Goal: Check status: Check status

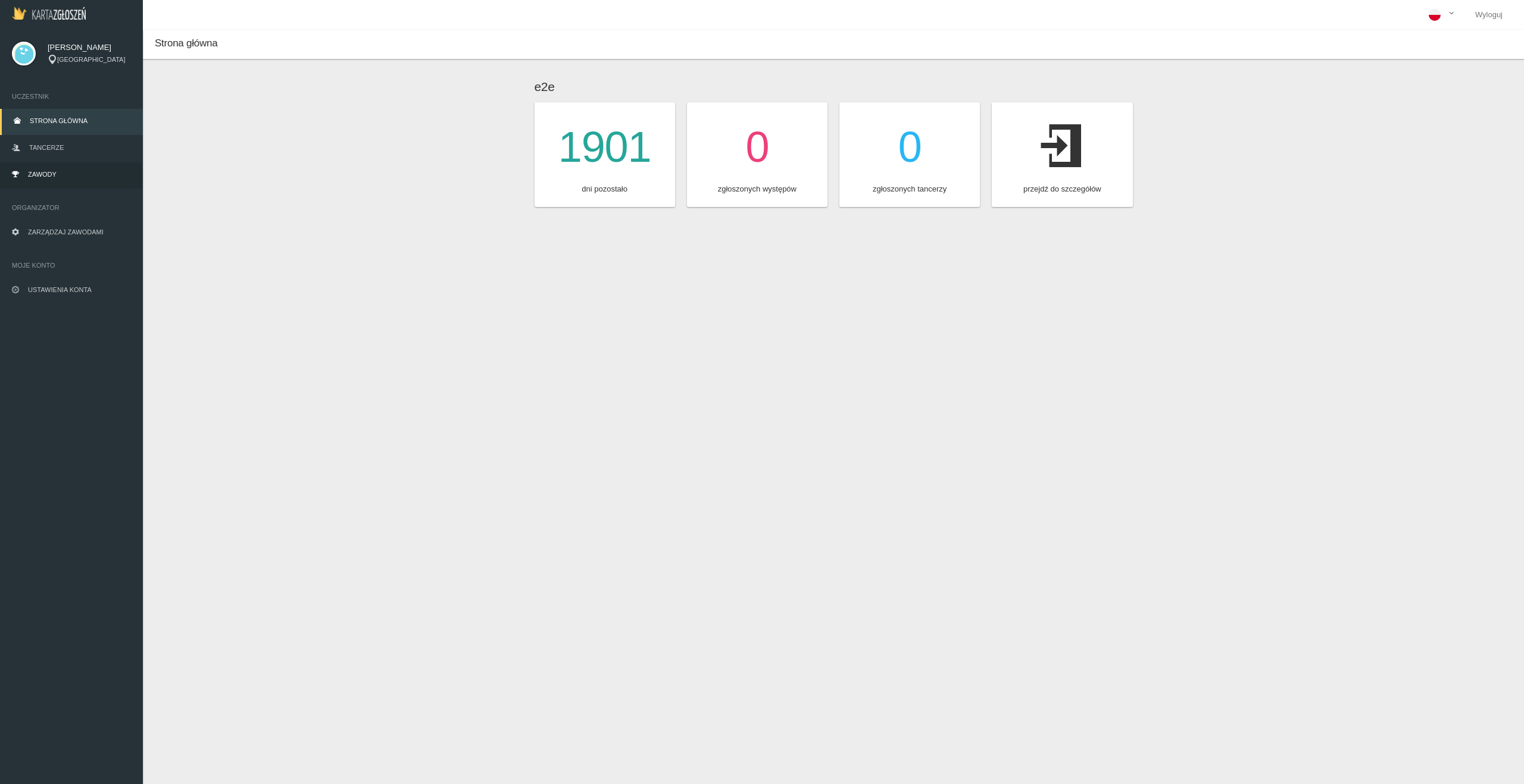
click at [26, 167] on link "Zawody" at bounding box center [71, 176] width 143 height 26
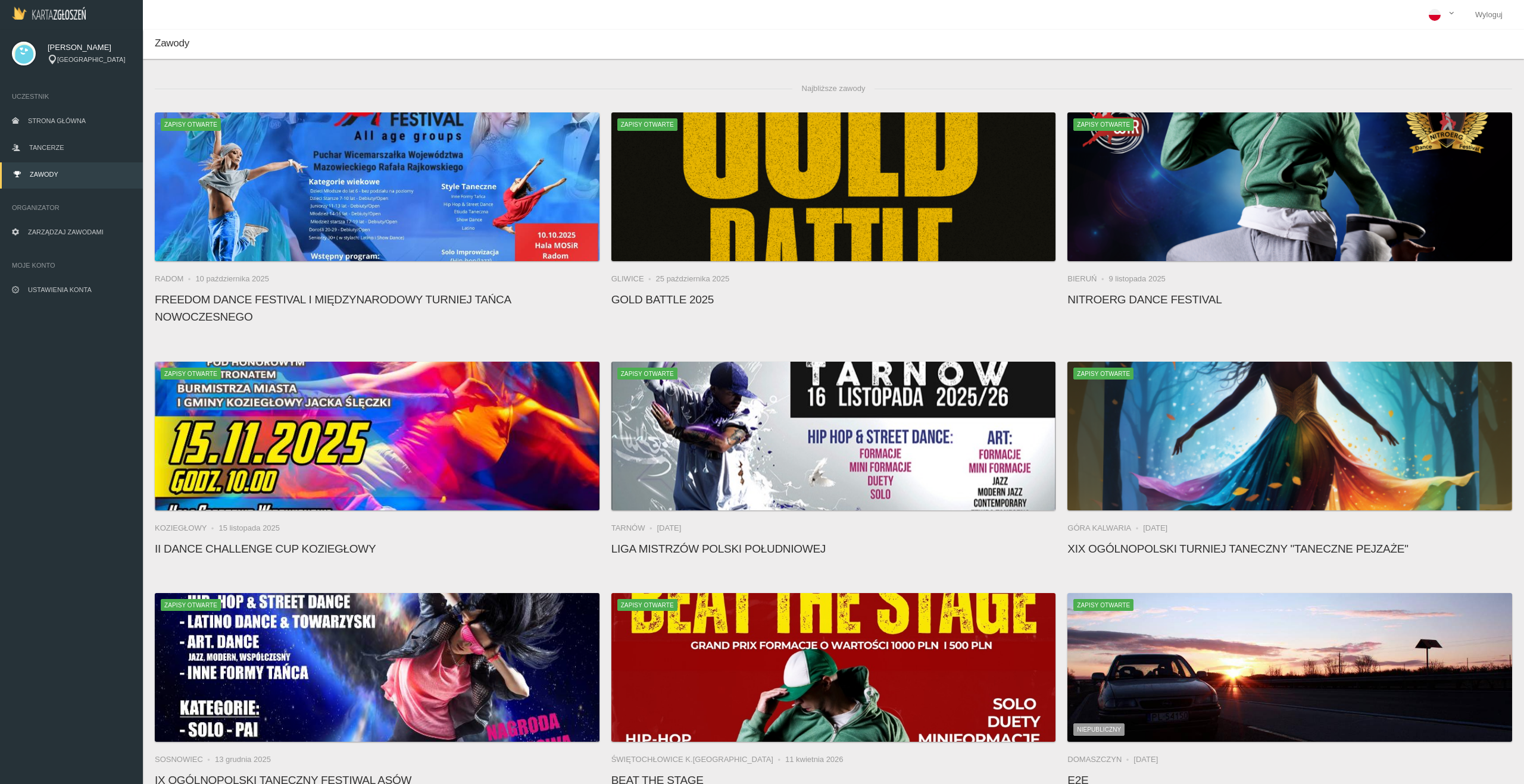
scroll to position [9668, 0]
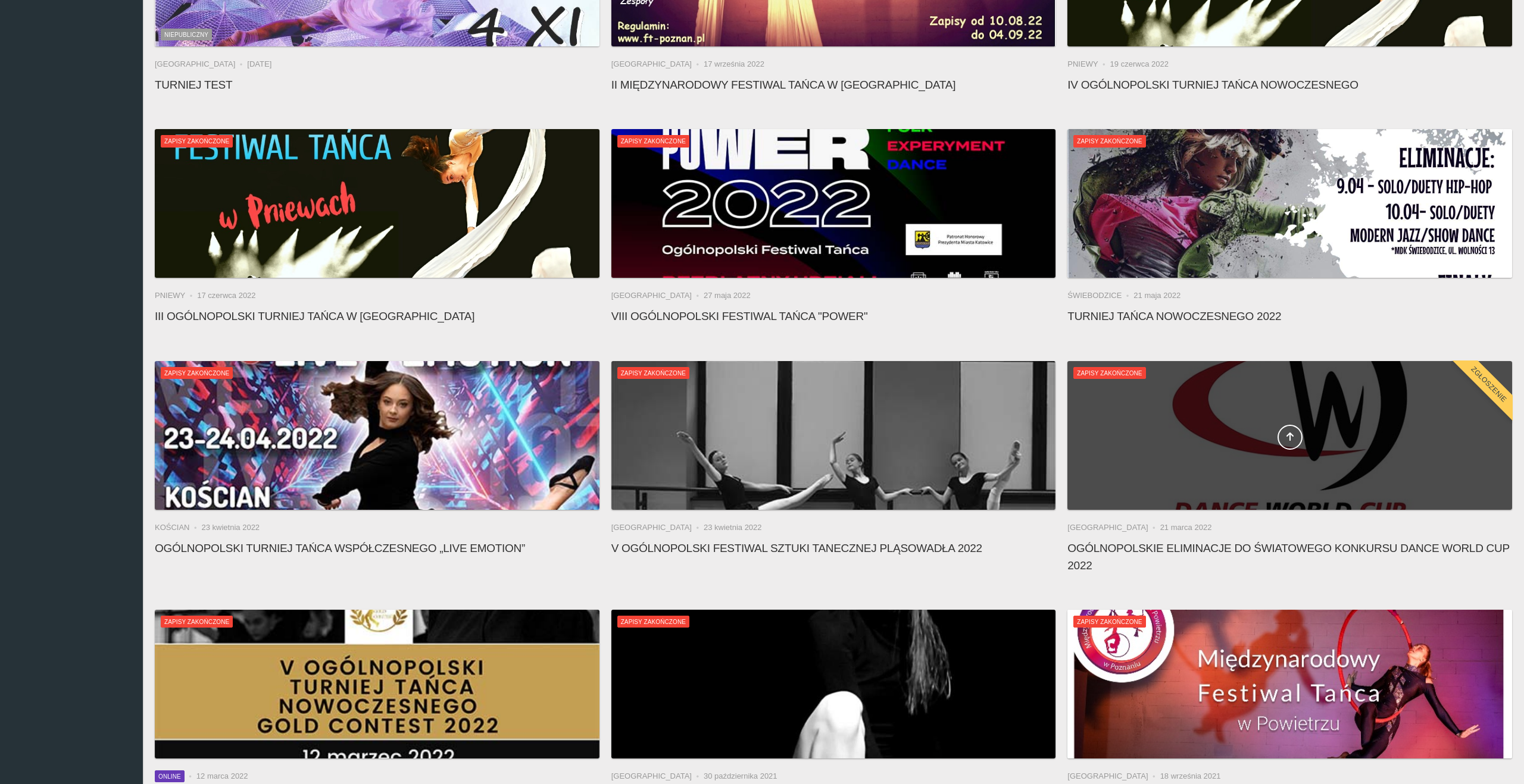
click at [1179, 406] on div at bounding box center [1289, 435] width 445 height 149
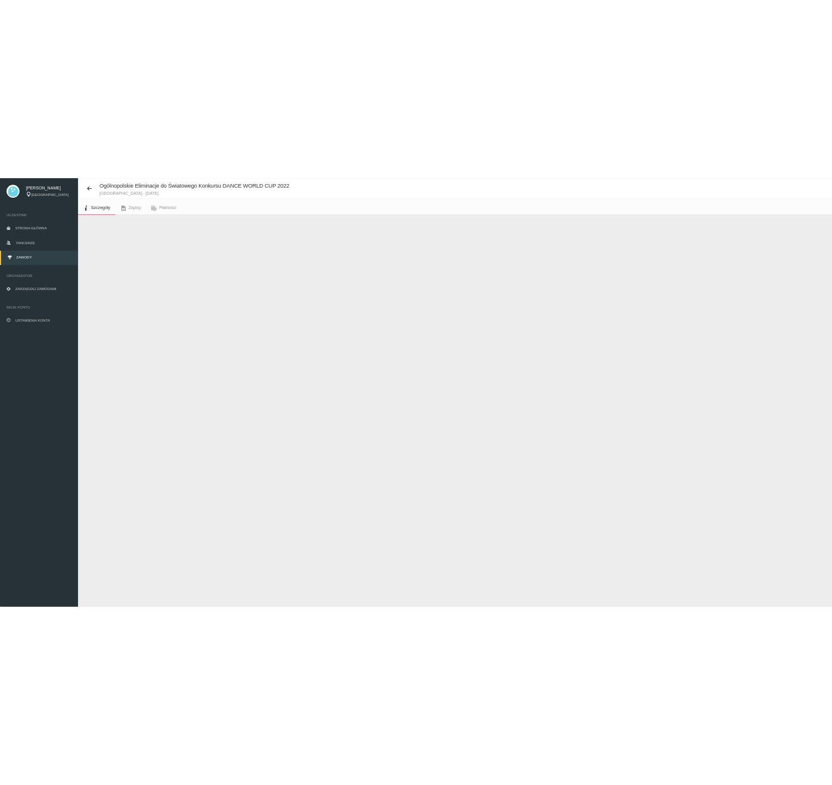
scroll to position [30, 0]
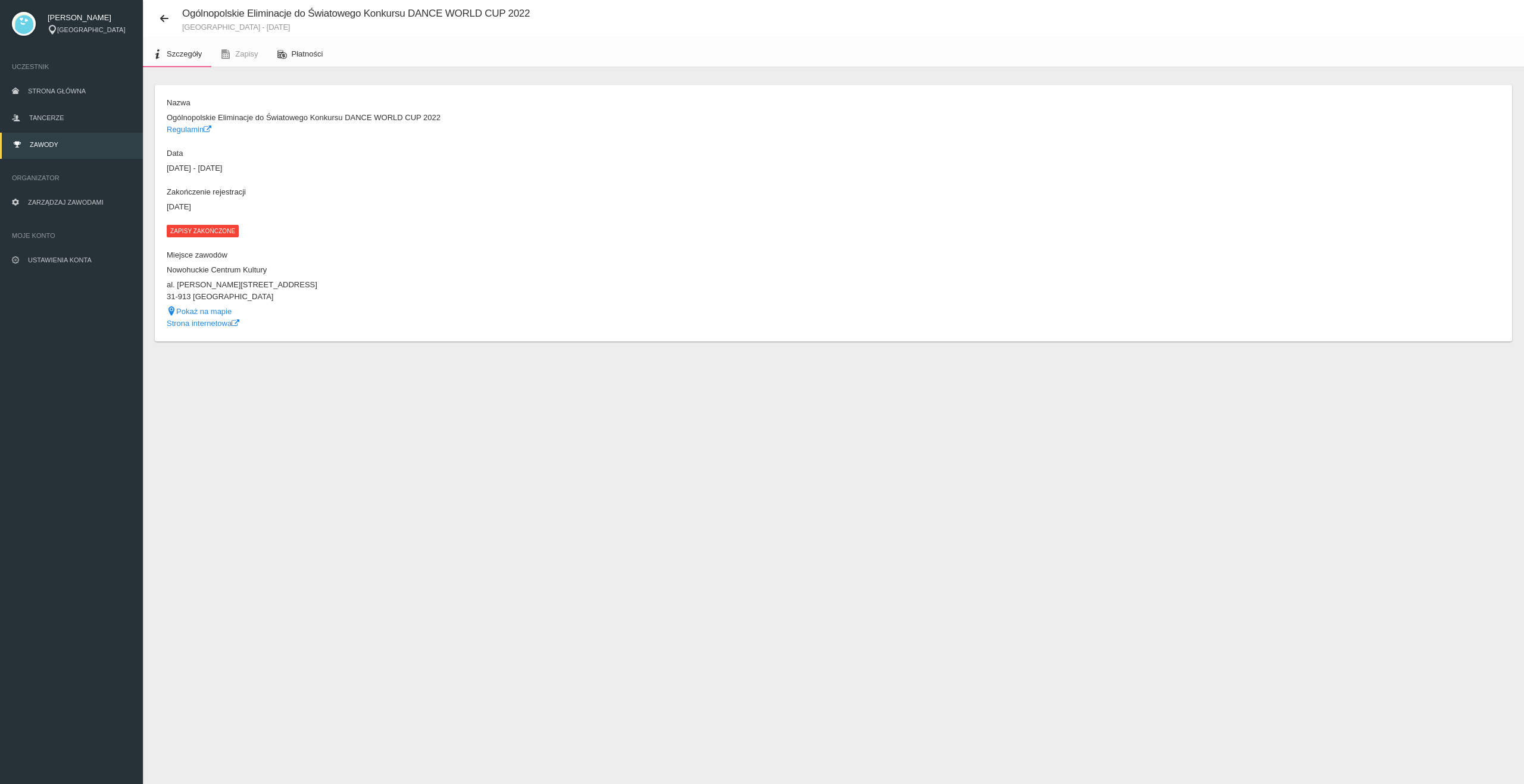
click at [304, 46] on link "Płatności" at bounding box center [300, 54] width 65 height 26
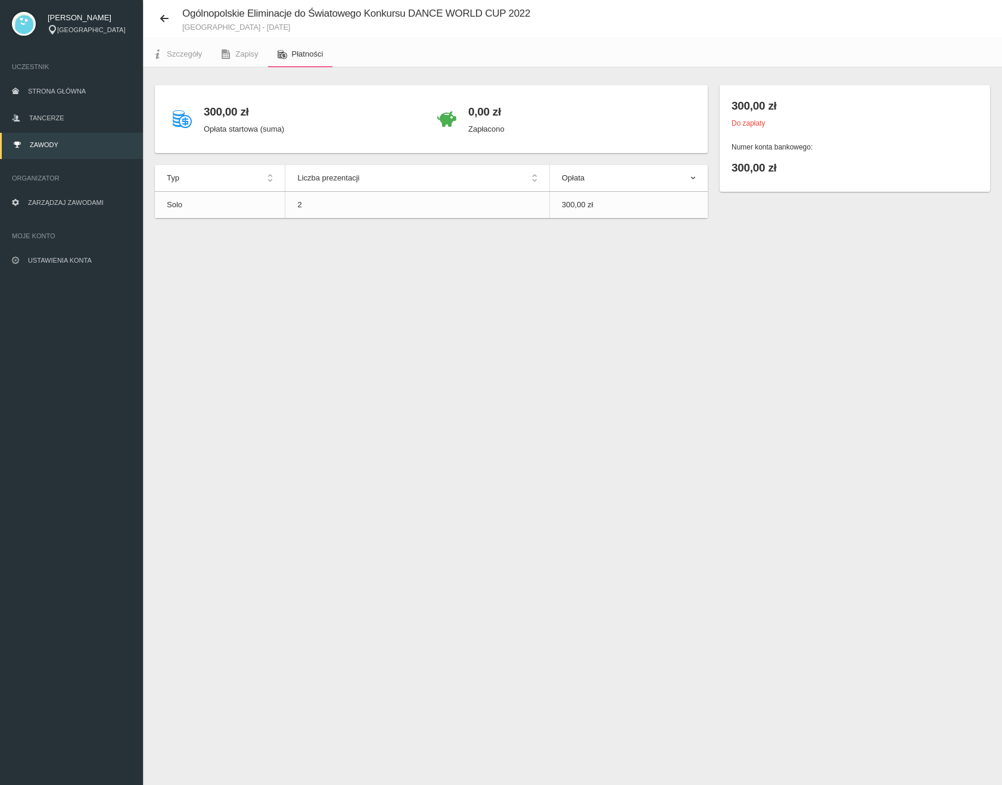
click at [560, 456] on div "Ogólnopolskie Eliminacje do Światowego Konkursu DANCE WORLD CUP 2022 Kraków - 2…" at bounding box center [572, 392] width 859 height 785
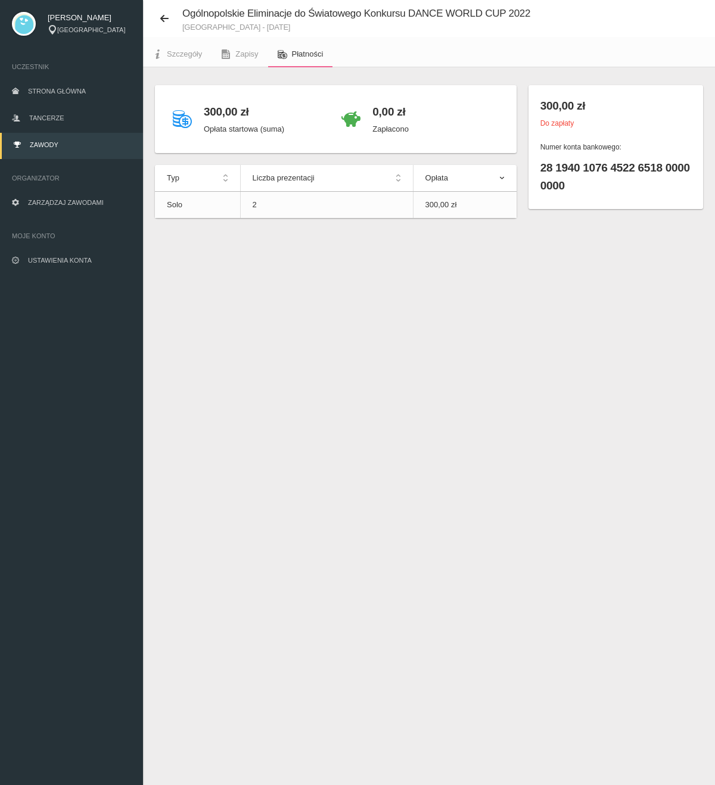
click at [581, 372] on div "Ogólnopolskie Eliminacje do Światowego Konkursu DANCE WORLD CUP 2022 Kraków - 2…" at bounding box center [429, 392] width 572 height 785
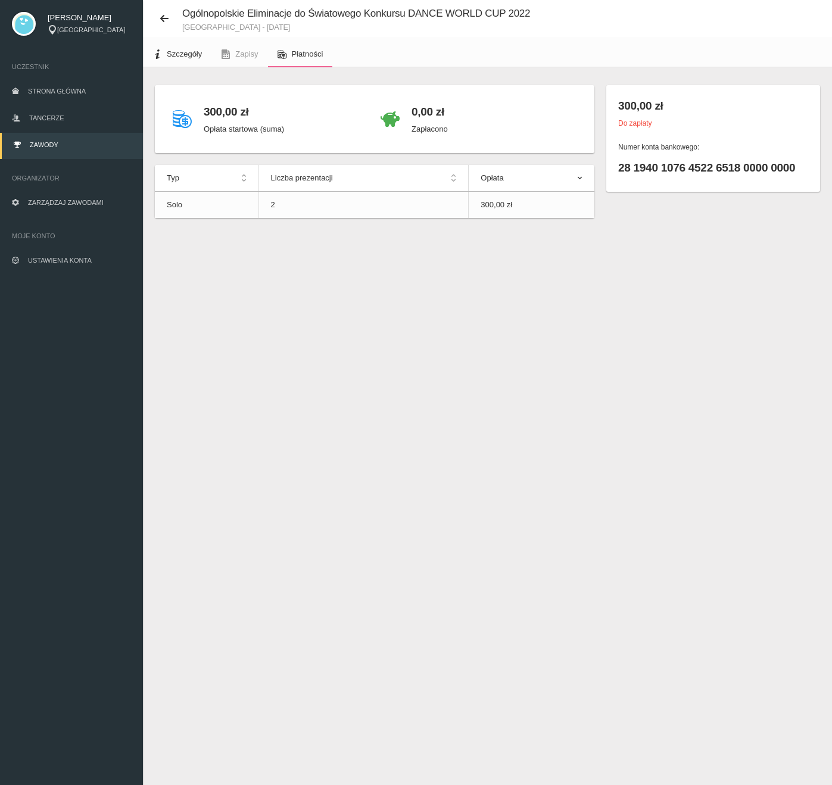
click at [172, 59] on link "Szczegóły" at bounding box center [177, 54] width 68 height 26
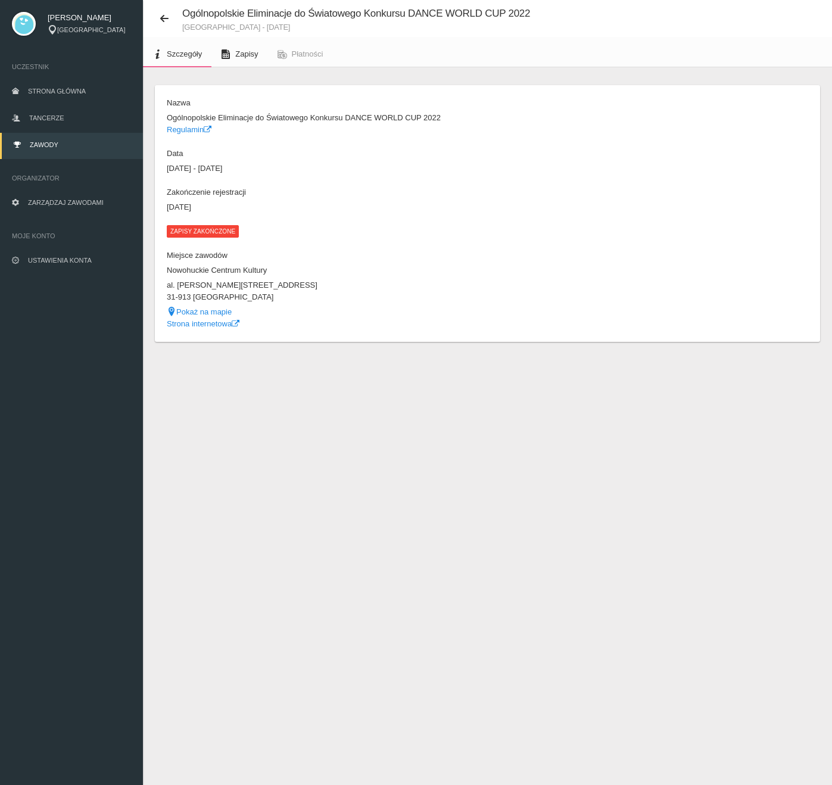
click at [236, 56] on span "Zapisy" at bounding box center [246, 53] width 23 height 9
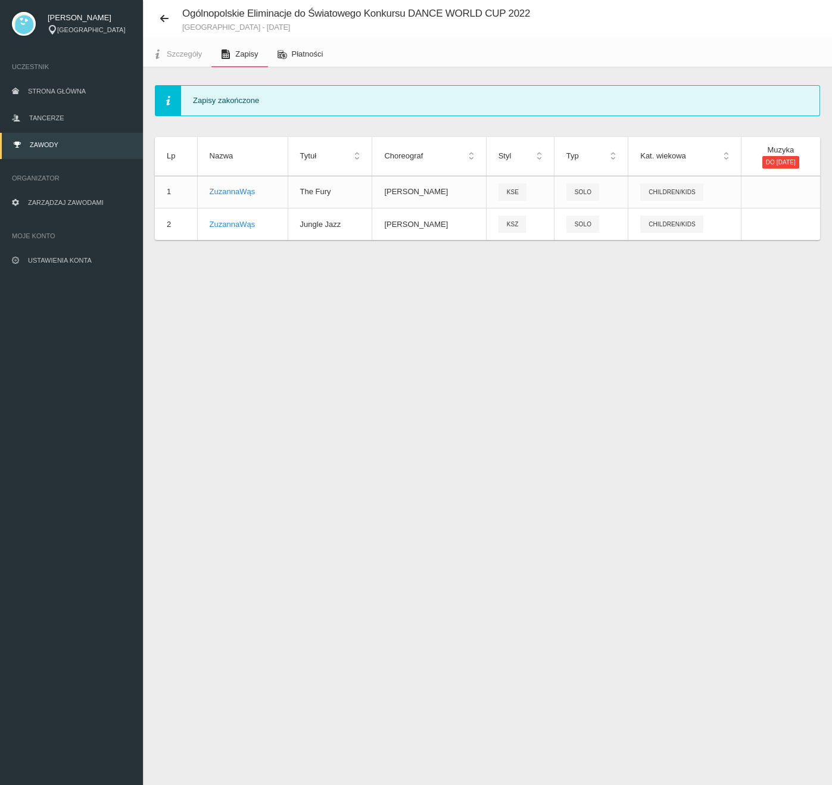
click at [317, 57] on span "Płatności" at bounding box center [308, 53] width 32 height 9
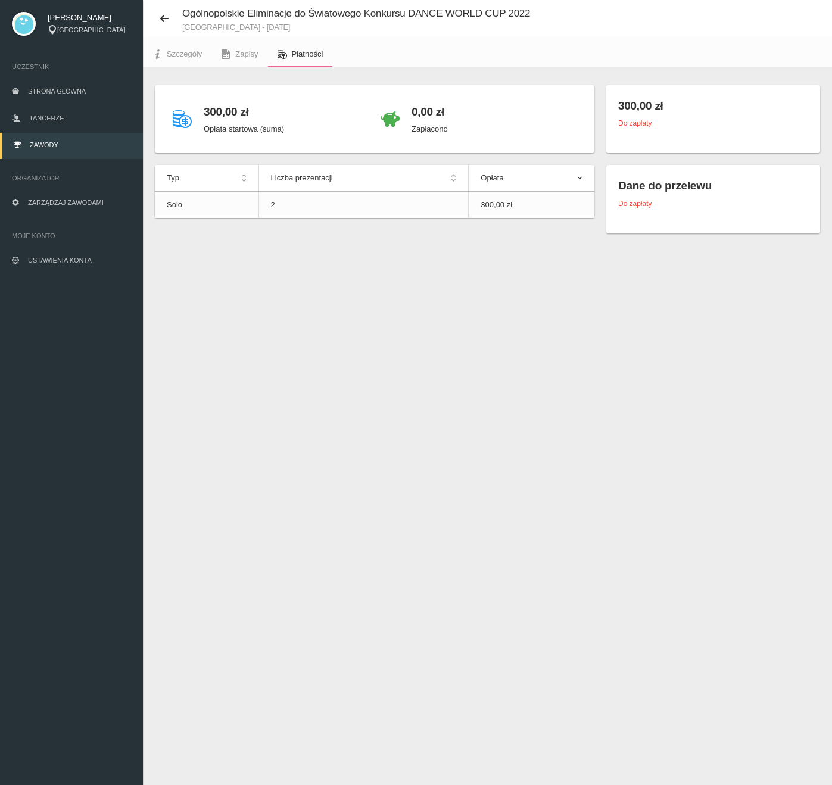
click at [534, 358] on div "Ogólnopolskie Eliminacje do Światowego Konkursu DANCE WORLD CUP 2022 Kraków - 2…" at bounding box center [487, 392] width 689 height 785
click at [507, 349] on div "Ogólnopolskie Eliminacje do Światowego Konkursu DANCE WORLD CUP 2022 Kraków - 2…" at bounding box center [487, 392] width 689 height 785
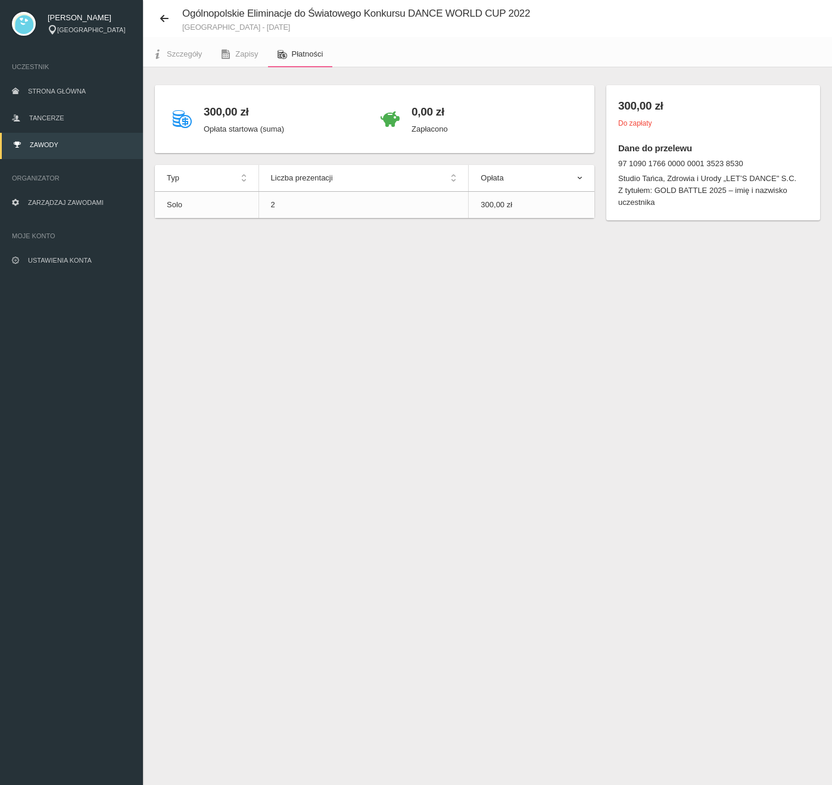
click at [477, 462] on div "Ogólnopolskie Eliminacje do Światowego Konkursu DANCE WORLD CUP 2022 Kraków - 2…" at bounding box center [487, 392] width 689 height 785
click at [595, 448] on div "Ogólnopolskie Eliminacje do Światowego Konkursu DANCE WORLD CUP 2022 Kraków - 2…" at bounding box center [487, 392] width 689 height 785
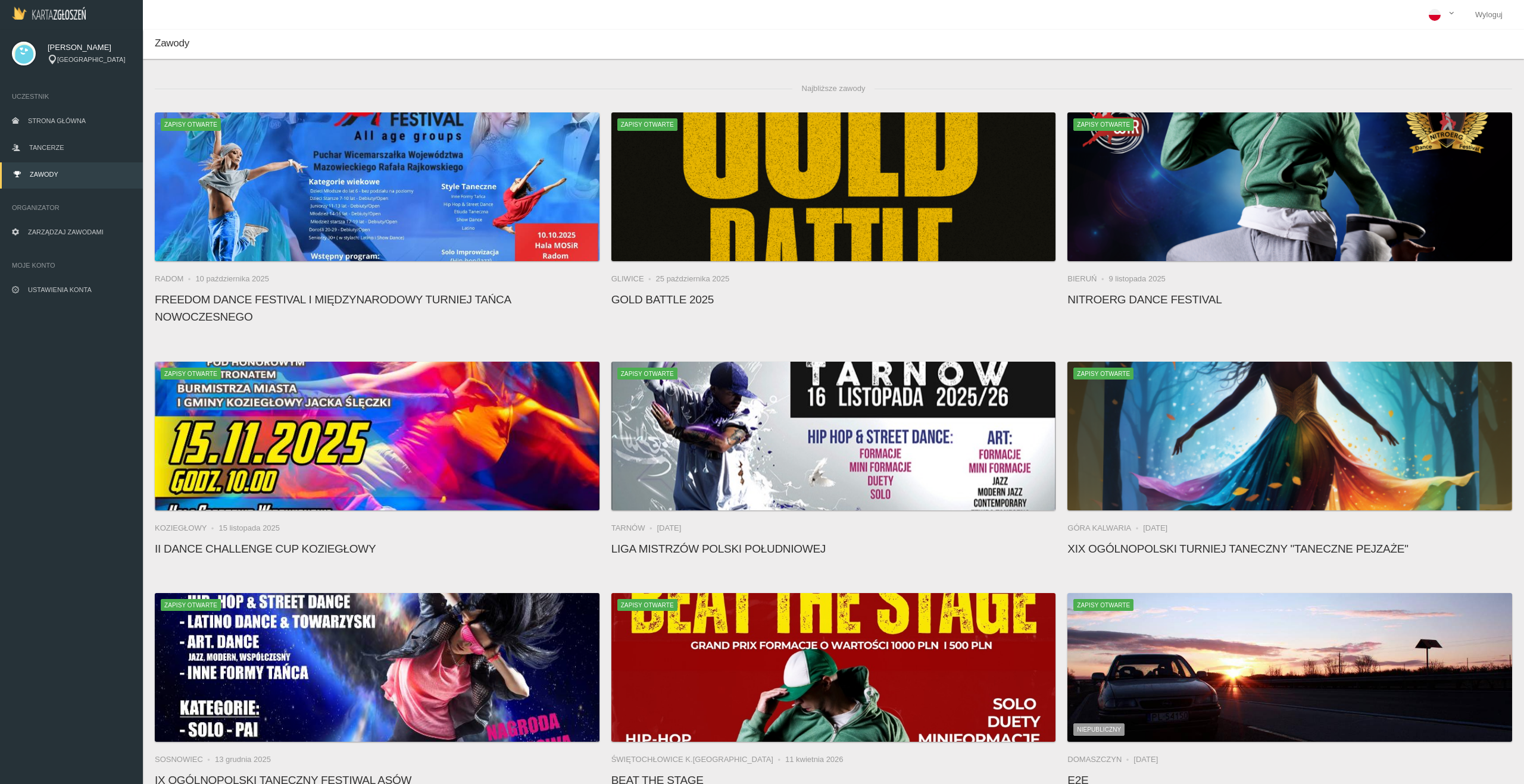
scroll to position [9668, 0]
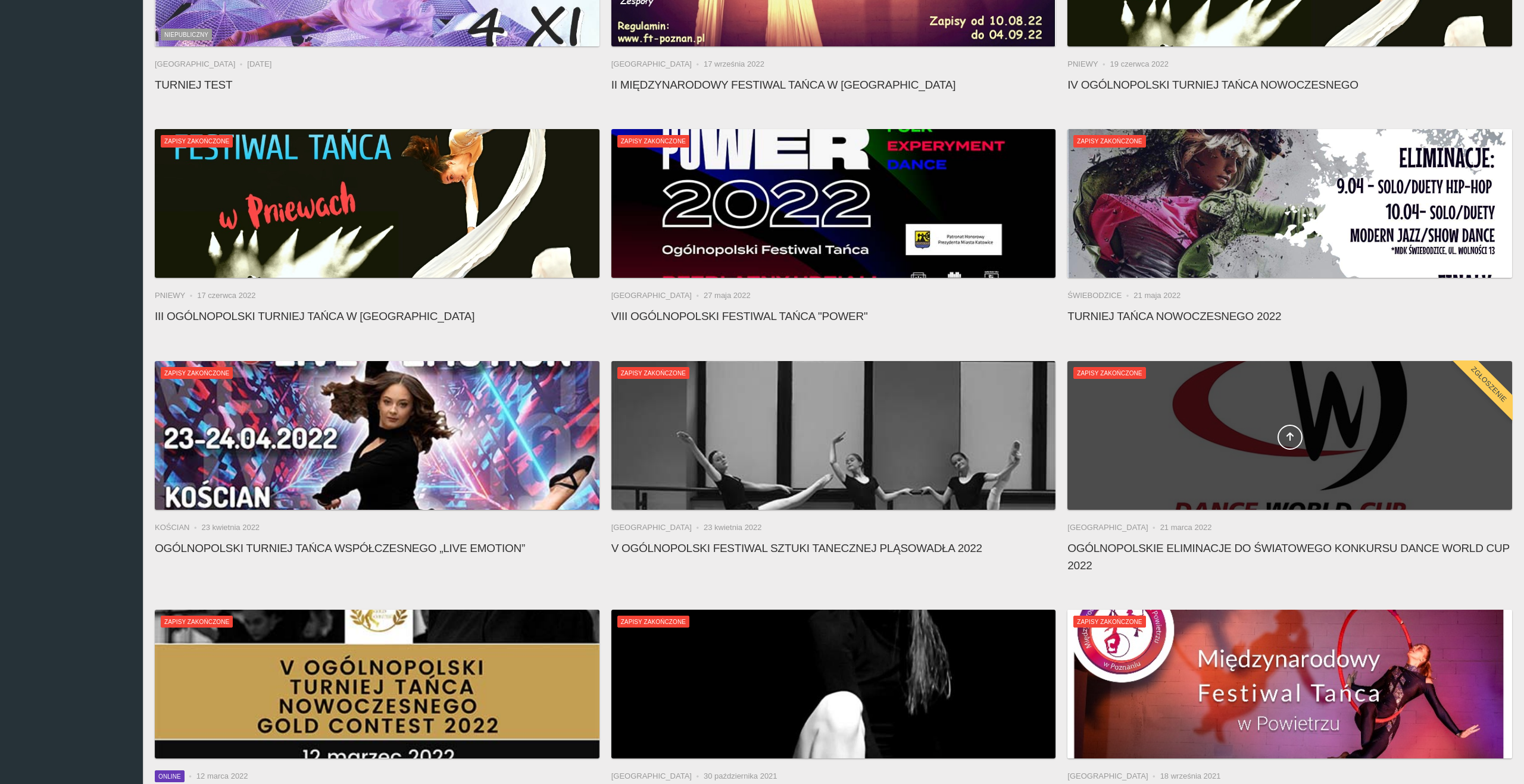
click at [1362, 433] on div at bounding box center [1289, 435] width 445 height 149
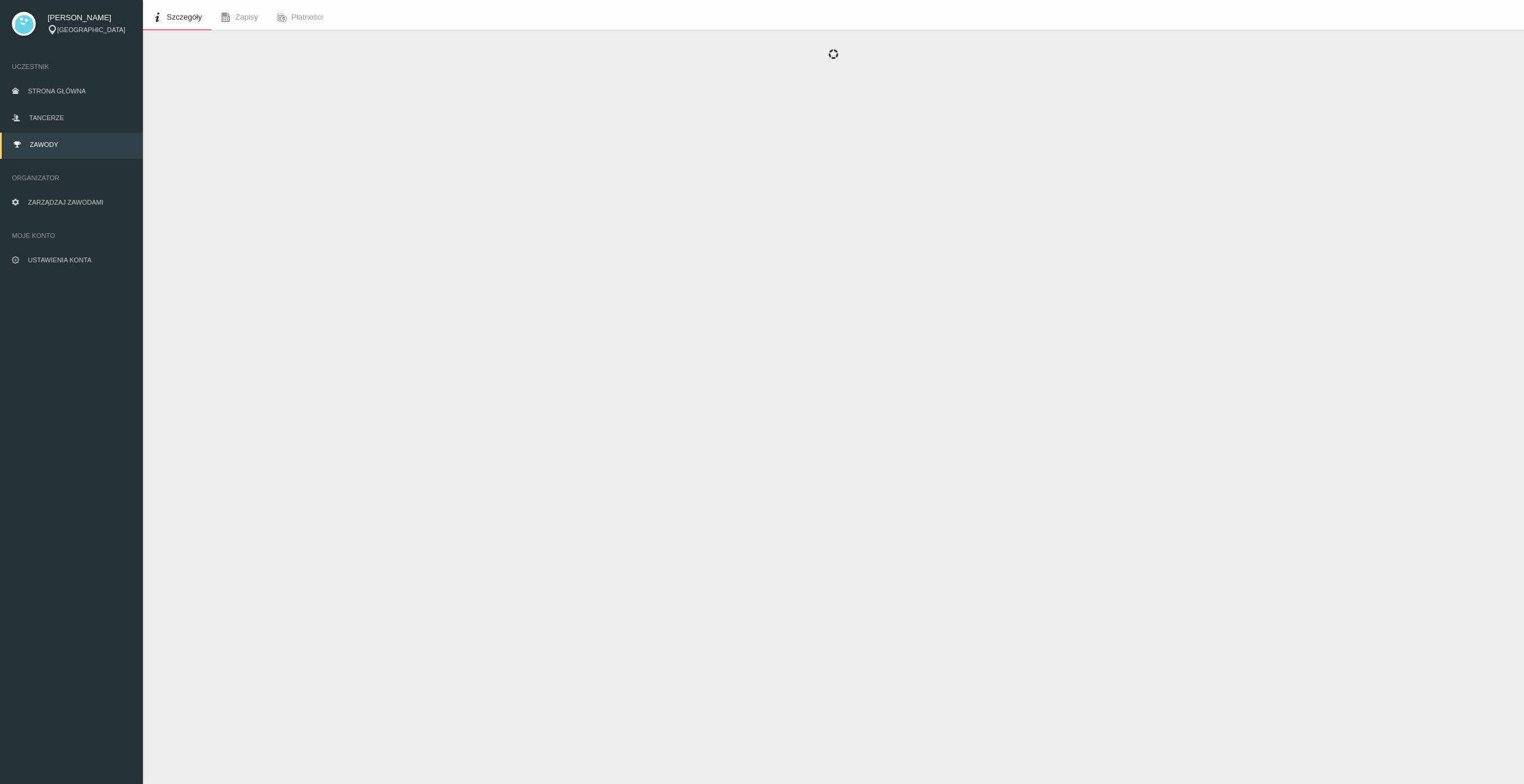
scroll to position [30, 0]
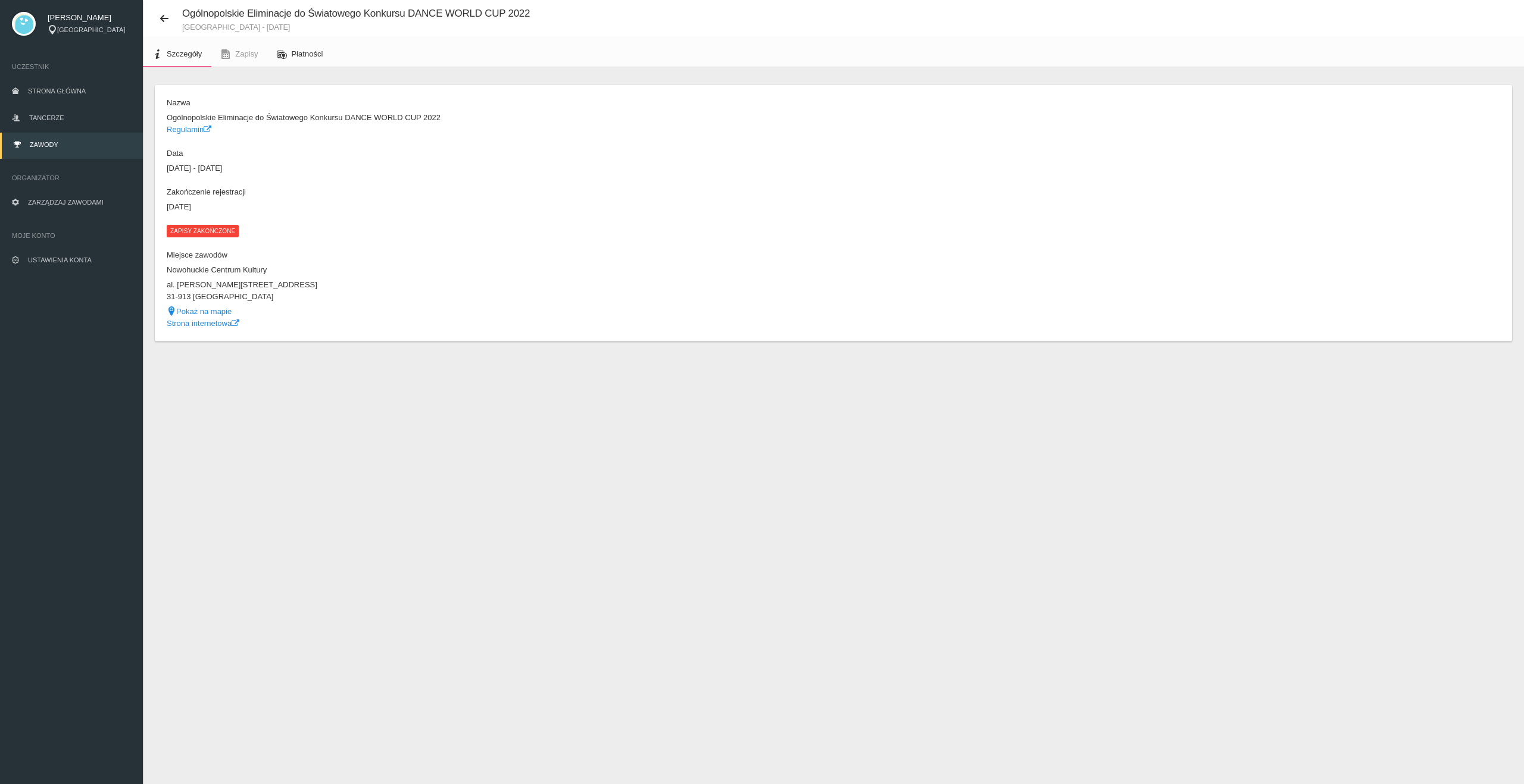
click at [320, 49] on span "Płatności" at bounding box center [308, 53] width 32 height 9
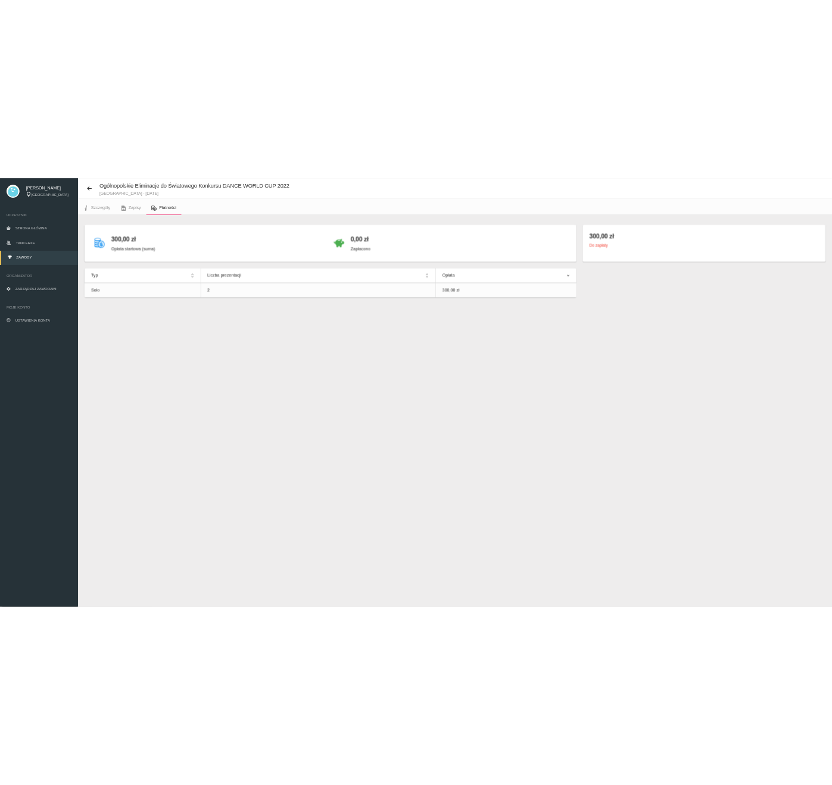
scroll to position [30, 0]
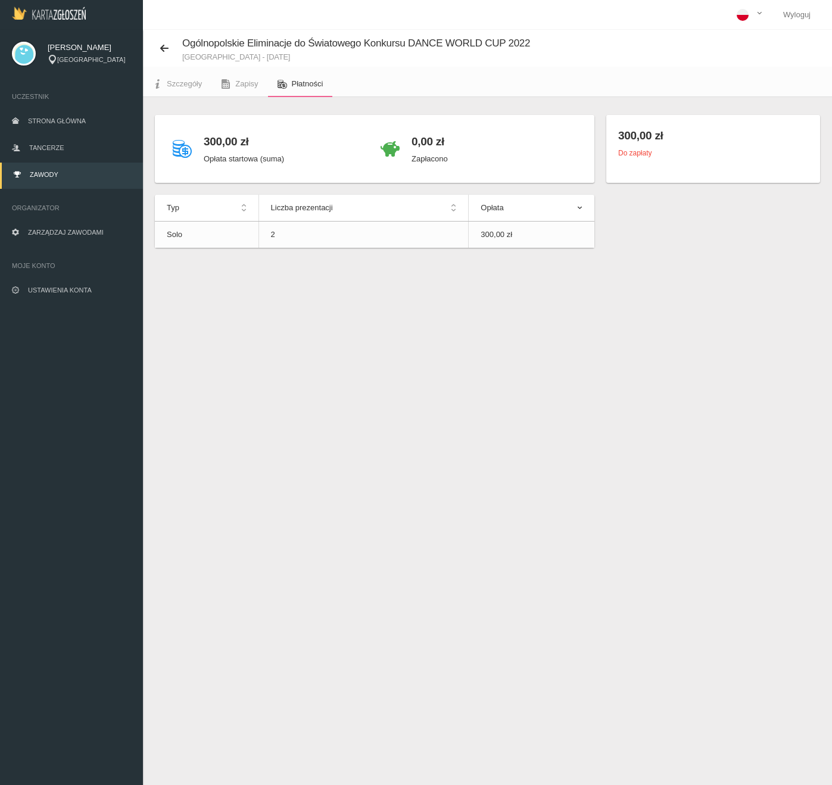
scroll to position [30, 0]
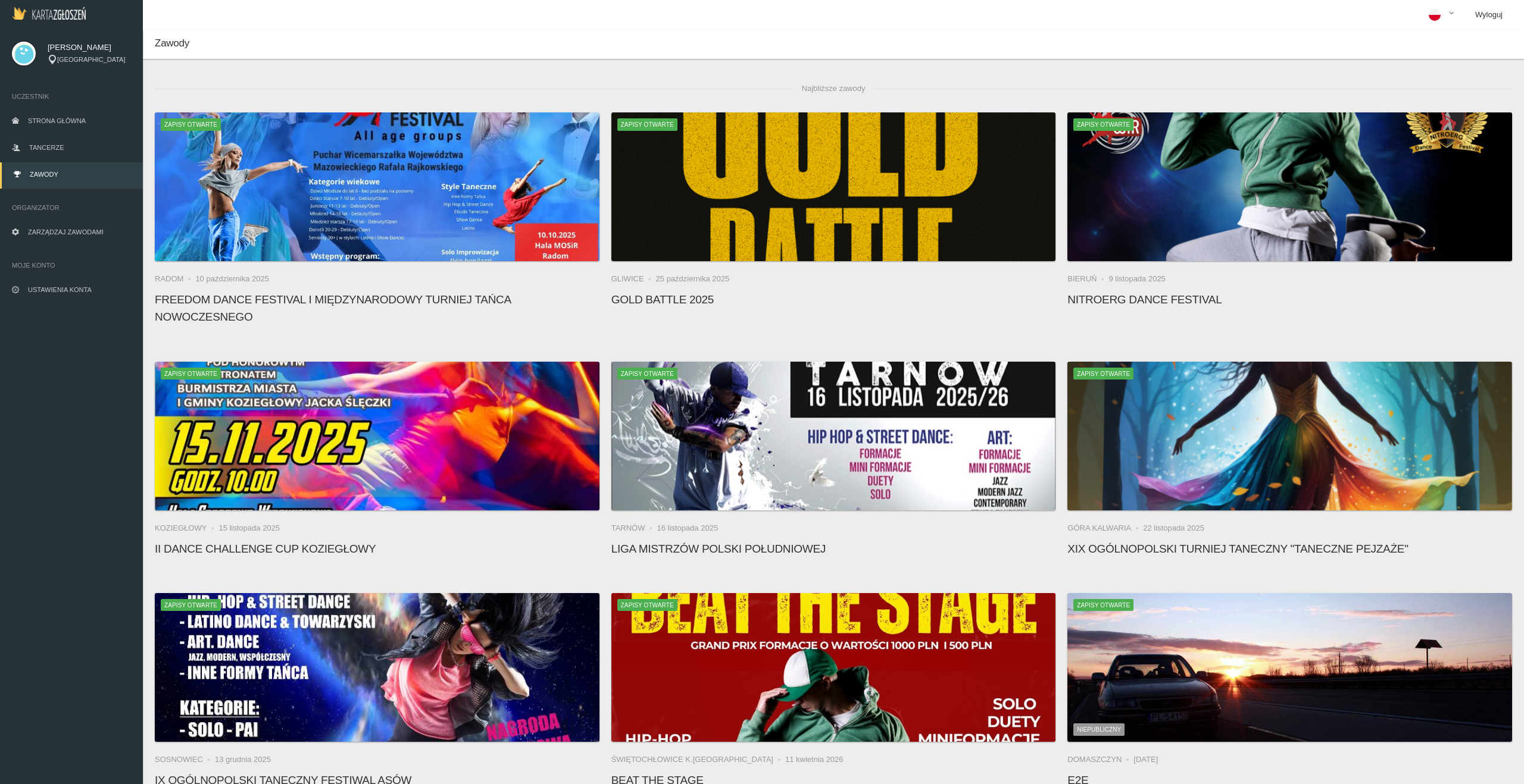
click at [1496, 13] on link "Wyloguj" at bounding box center [1488, 15] width 46 height 30
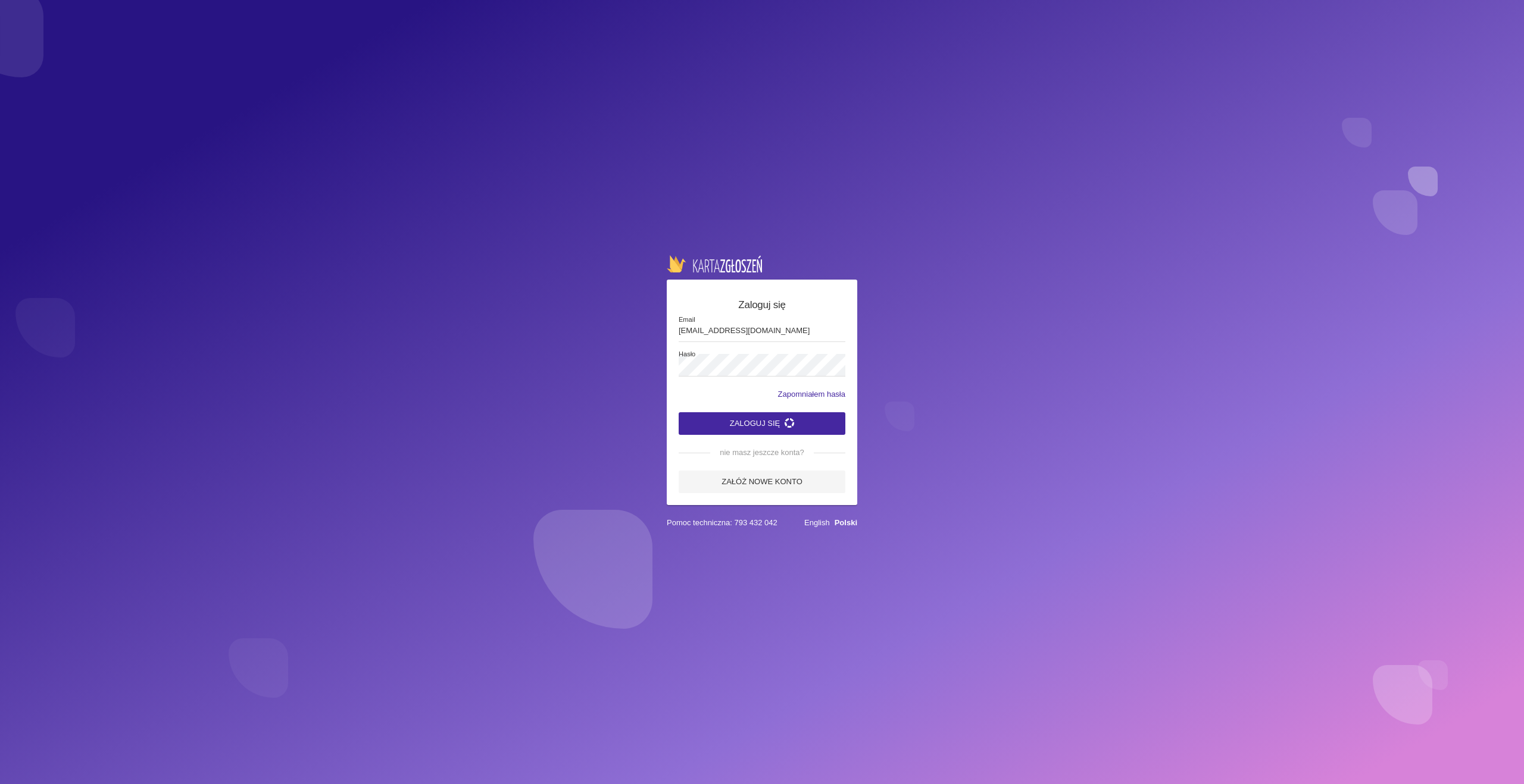
type input "[EMAIL_ADDRESS][DOMAIN_NAME]"
click at [679, 412] on button "Zaloguj się" at bounding box center [762, 423] width 167 height 23
